Goal: Book appointment/travel/reservation

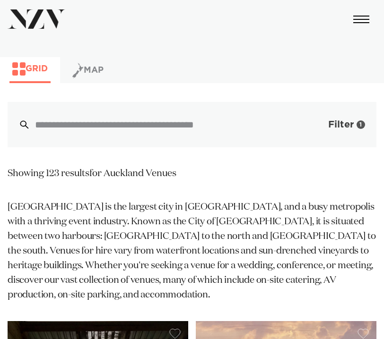
click at [348, 122] on span "Filter" at bounding box center [341, 124] width 26 height 9
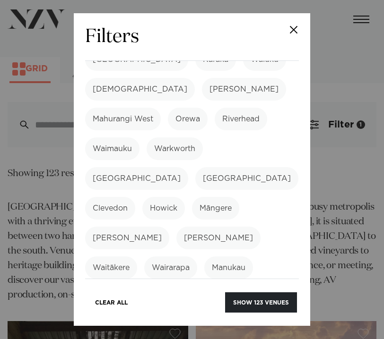
scroll to position [595, 0]
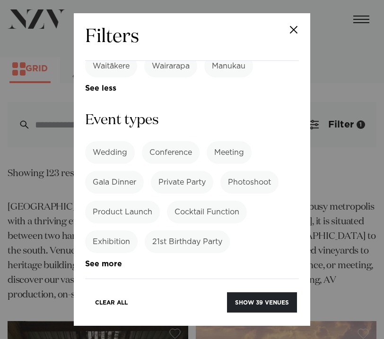
scroll to position [793, 0]
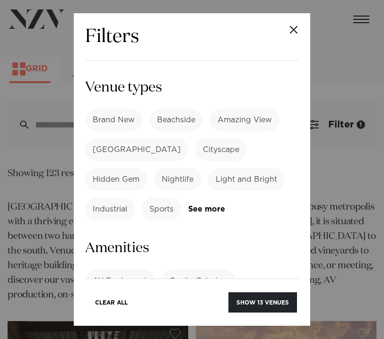
scroll to position [1004, 0]
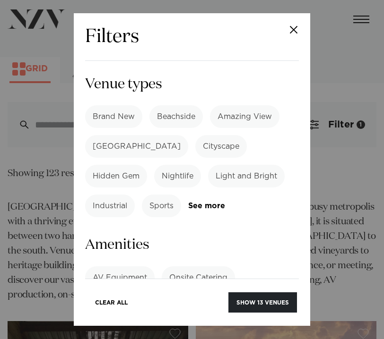
click at [196, 296] on label "Onsite Parking" at bounding box center [191, 307] width 70 height 23
click at [221, 267] on label "Onsite Catering" at bounding box center [198, 278] width 73 height 23
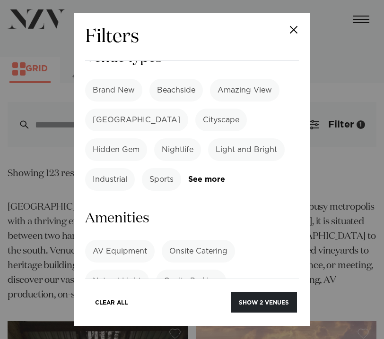
scroll to position [1038, 0]
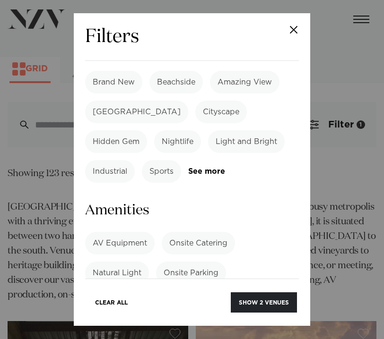
click at [208, 232] on div "AV Equipment Onsite Catering Natural Light Onsite Parking 21st Not Permitted BY…" at bounding box center [192, 303] width 214 height 142
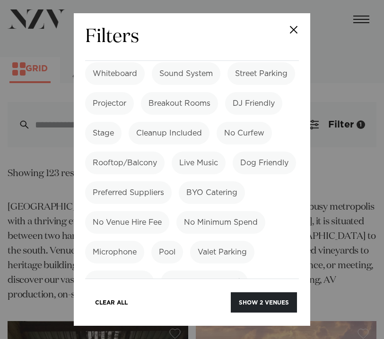
scroll to position [1476, 0]
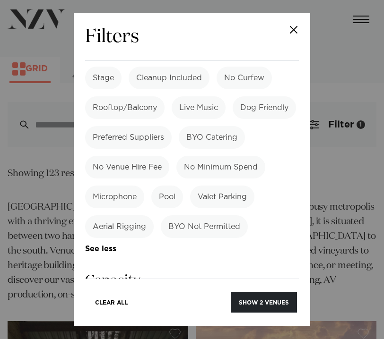
scroll to position [1552, 0]
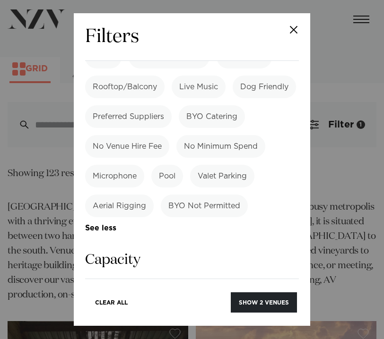
click at [192, 315] on input "number" at bounding box center [192, 328] width 214 height 26
click at [285, 315] on input "*" at bounding box center [192, 328] width 214 height 26
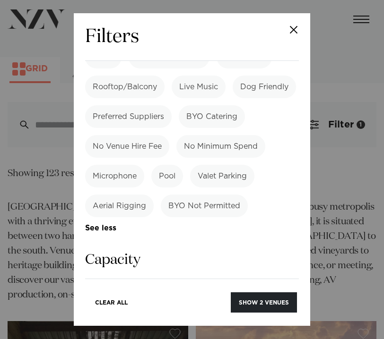
click at [285, 315] on input "*" at bounding box center [192, 328] width 214 height 26
type input "*"
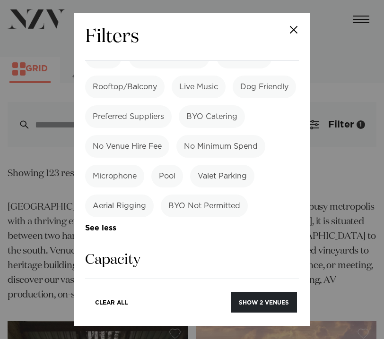
click at [285, 315] on input "*" at bounding box center [192, 328] width 214 height 26
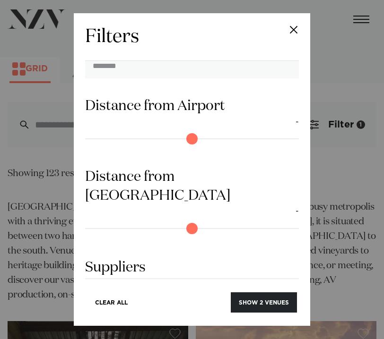
scroll to position [1814, 0]
click at [216, 319] on label "Catering" at bounding box center [221, 330] width 47 height 23
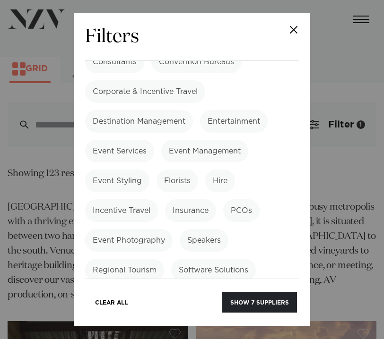
scroll to position [2112, 0]
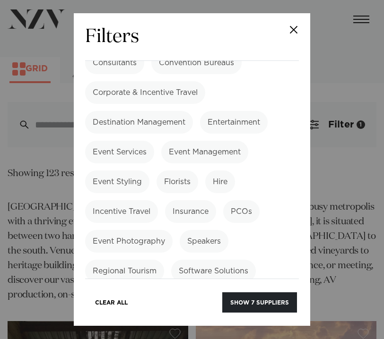
click at [254, 295] on button "Show 7 suppliers" at bounding box center [259, 303] width 75 height 20
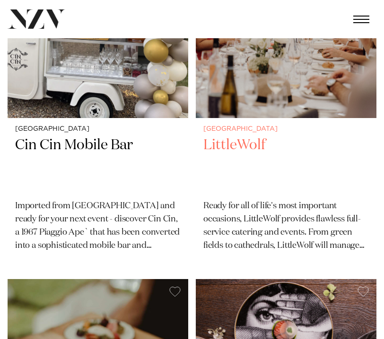
scroll to position [346, 0]
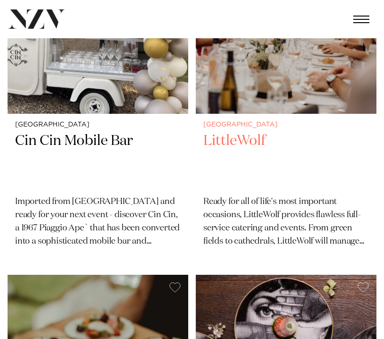
click at [250, 141] on h2 "LittleWolf" at bounding box center [285, 160] width 165 height 56
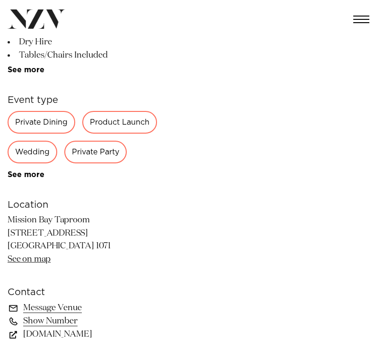
scroll to position [336, 0]
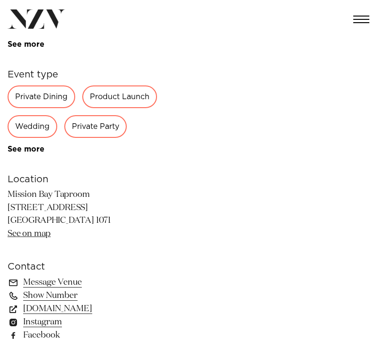
click at [98, 131] on div "Private Party" at bounding box center [95, 126] width 62 height 23
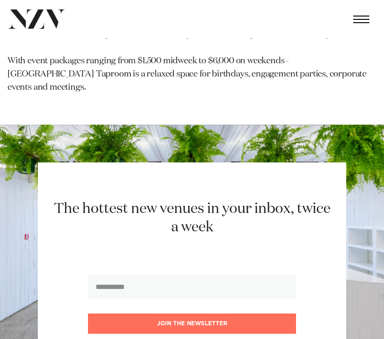
scroll to position [1371, 0]
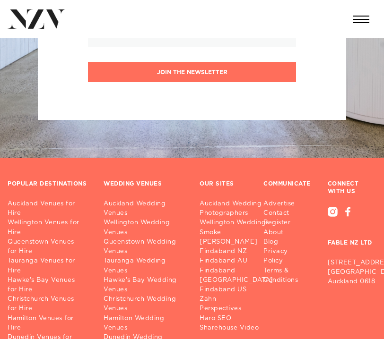
scroll to position [876, 0]
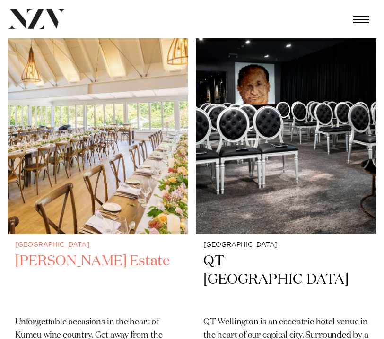
scroll to position [254, 0]
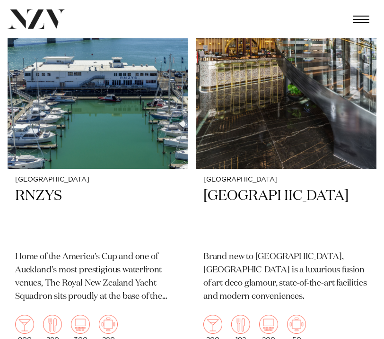
scroll to position [315, 0]
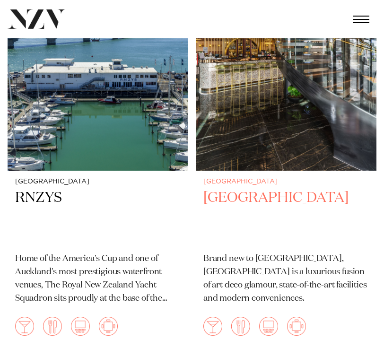
click at [272, 203] on h2 "SOHO Hotel Auckland" at bounding box center [285, 217] width 165 height 56
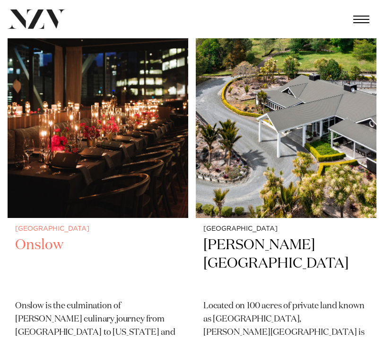
scroll to position [8474, 0]
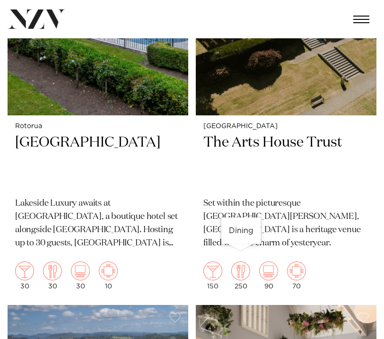
scroll to position [2964, 0]
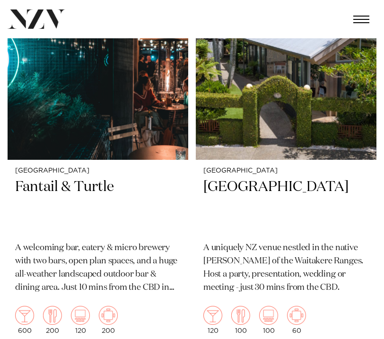
scroll to position [330, 0]
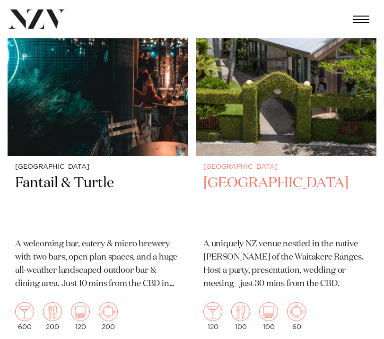
click at [243, 188] on h2 "Tui Hills" at bounding box center [285, 202] width 165 height 56
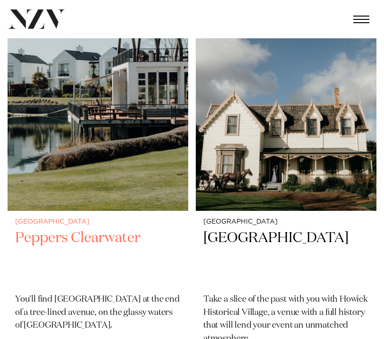
scroll to position [2431, 0]
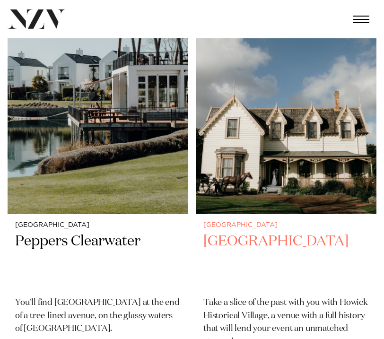
click at [238, 238] on h2 "Howick Historical Village" at bounding box center [285, 261] width 165 height 56
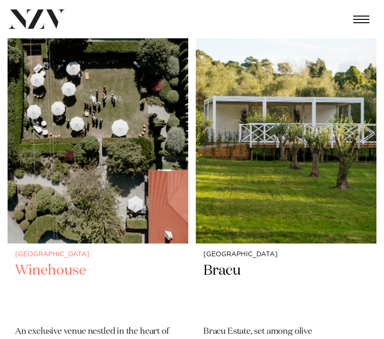
scroll to position [3699, 0]
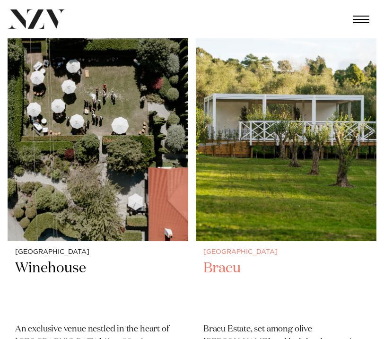
click at [216, 259] on h2 "Bracu" at bounding box center [285, 287] width 165 height 56
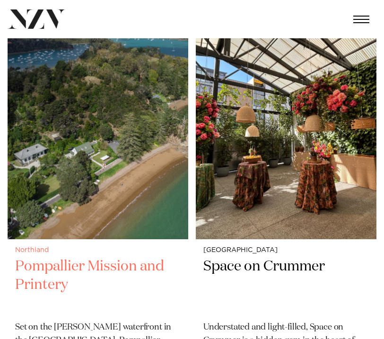
scroll to position [4997, 0]
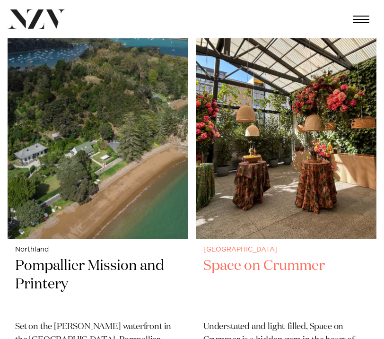
click at [263, 257] on h2 "Space on Crummer" at bounding box center [285, 285] width 165 height 56
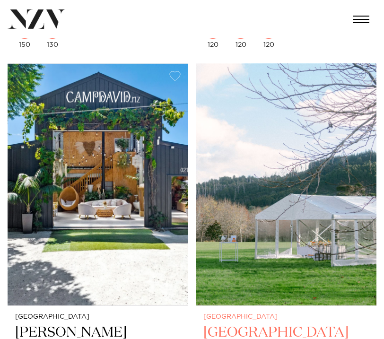
scroll to position [8814, 0]
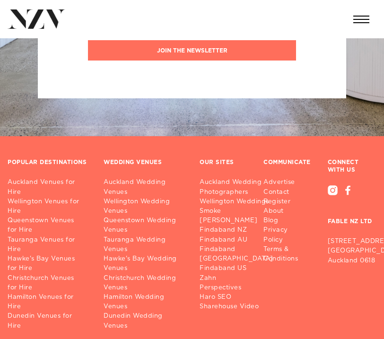
scroll to position [14281, 0]
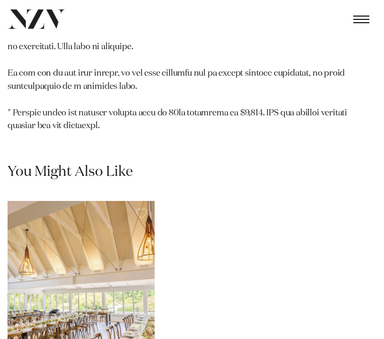
scroll to position [2444, 0]
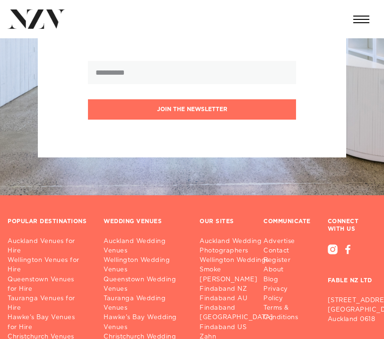
scroll to position [1337, 0]
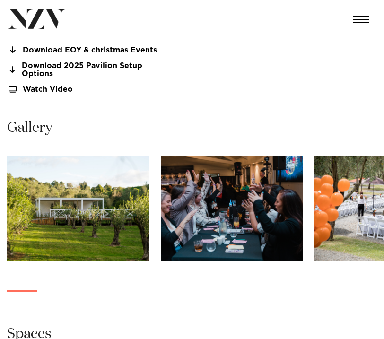
scroll to position [741, 0]
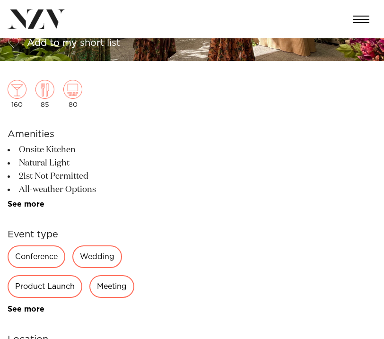
scroll to position [185, 0]
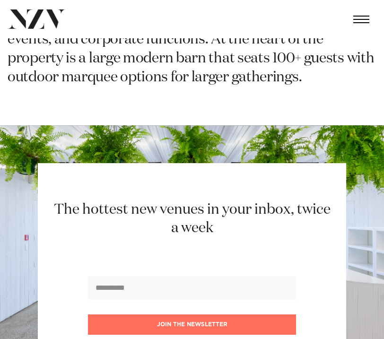
scroll to position [926, 0]
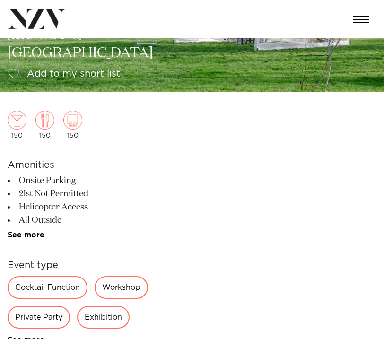
scroll to position [138, 0]
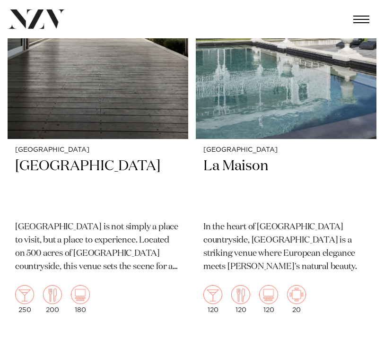
scroll to position [288, 0]
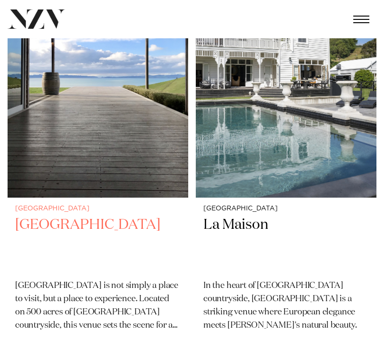
click at [65, 230] on h2 "[GEOGRAPHIC_DATA]" at bounding box center [97, 244] width 165 height 56
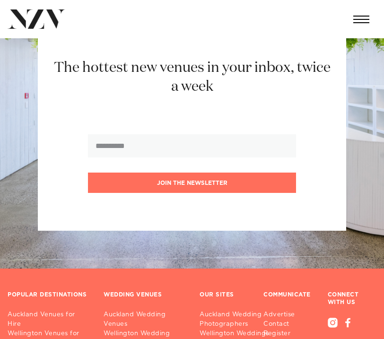
scroll to position [793, 0]
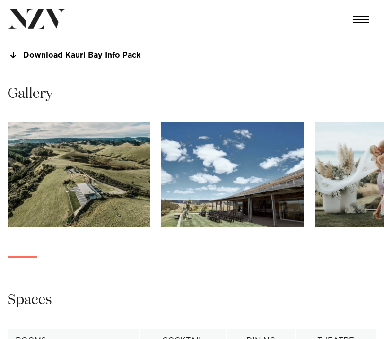
scroll to position [668, 0]
